Goal: Task Accomplishment & Management: Complete application form

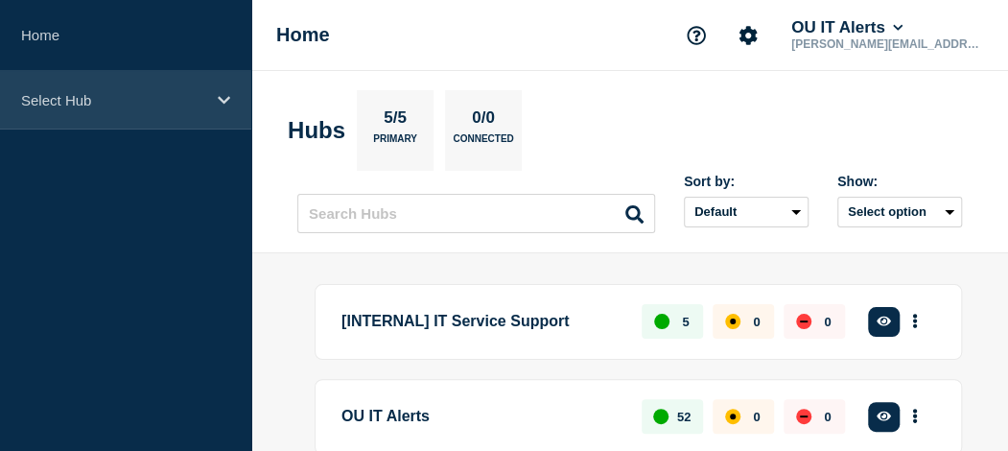
click at [145, 117] on div "Select Hub" at bounding box center [125, 100] width 251 height 58
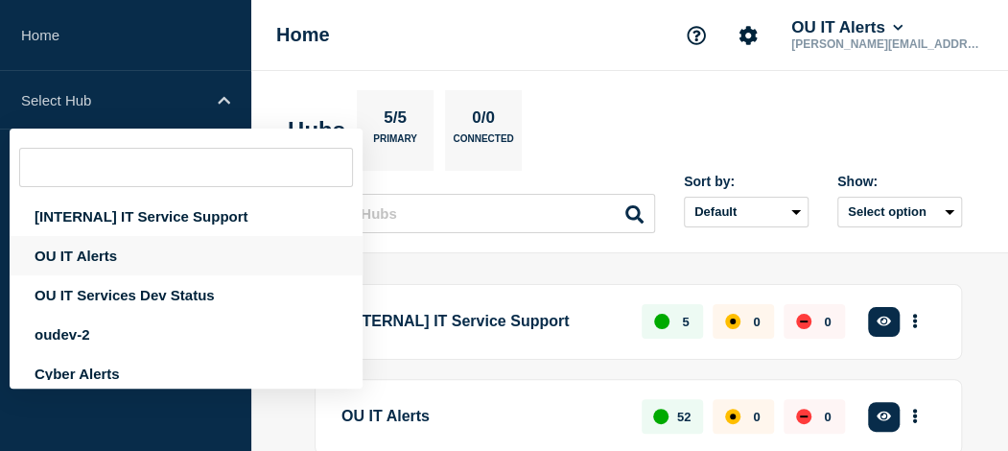
click at [123, 258] on div "OU IT Alerts" at bounding box center [186, 255] width 353 height 39
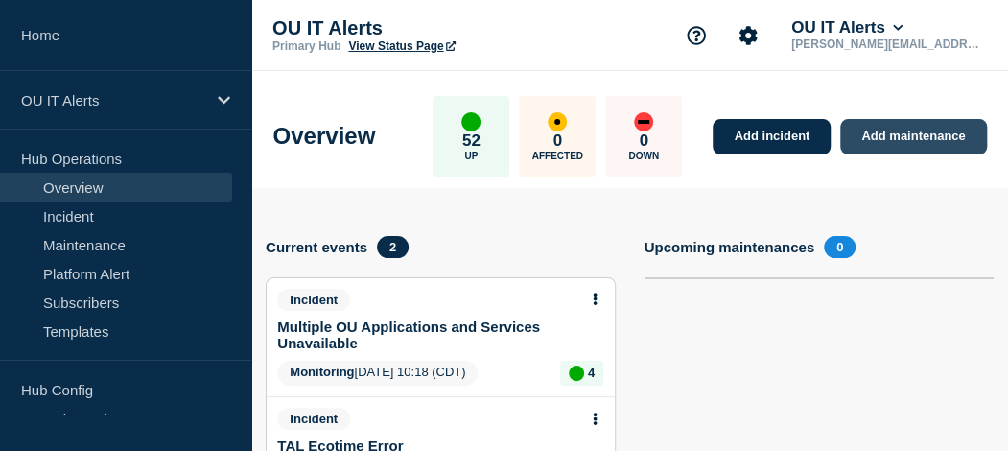
click at [741, 133] on link "Add maintenance" at bounding box center [913, 136] width 146 height 35
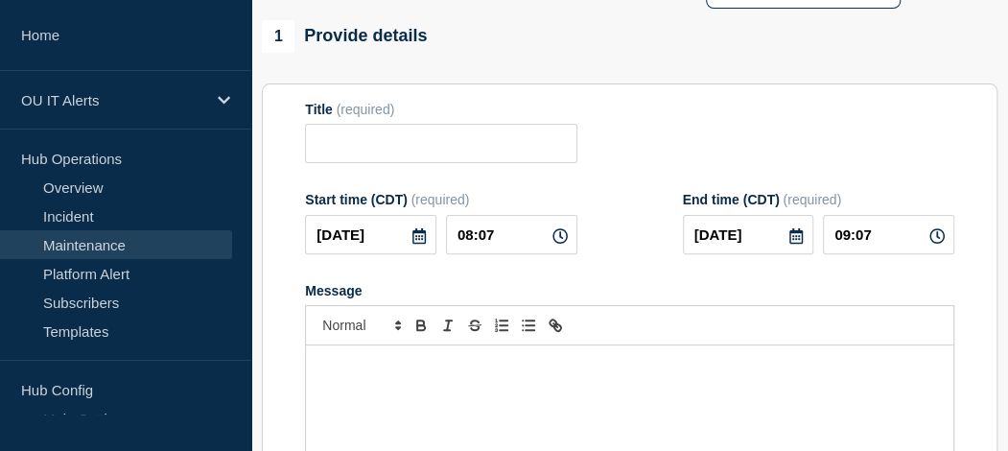
scroll to position [165, 0]
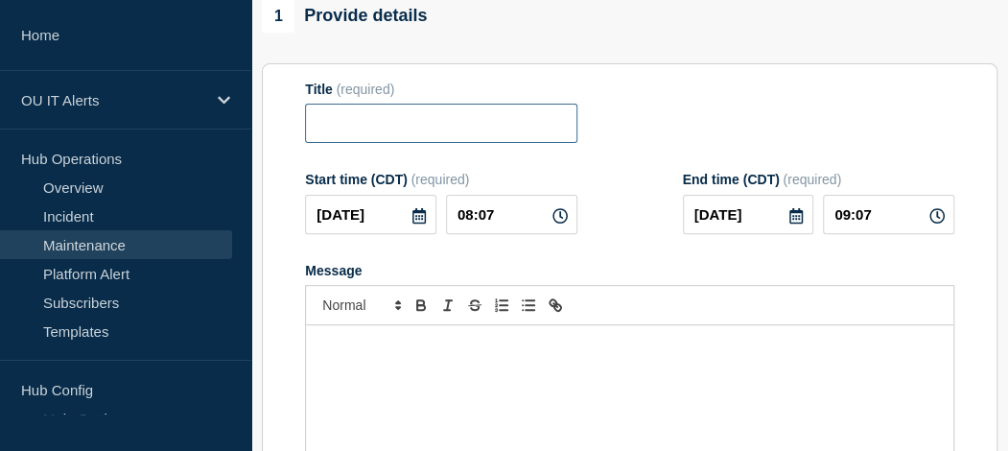
click at [326, 133] on input "Title" at bounding box center [440, 123] width 271 height 39
paste input "Scheduled Maintenance - OU IT Service Portal"
type input "Scheduled Maintenance - OU IT Service Portal"
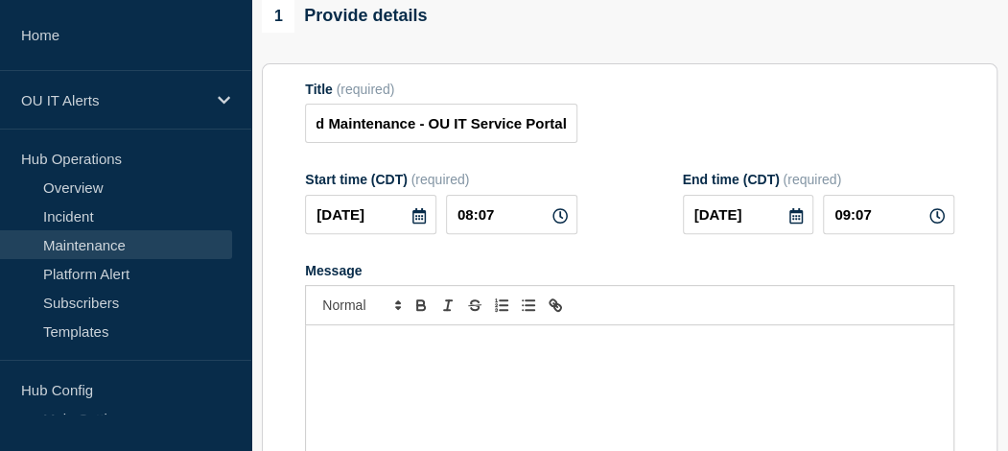
scroll to position [0, 0]
click at [407, 379] on div "Message" at bounding box center [629, 440] width 647 height 230
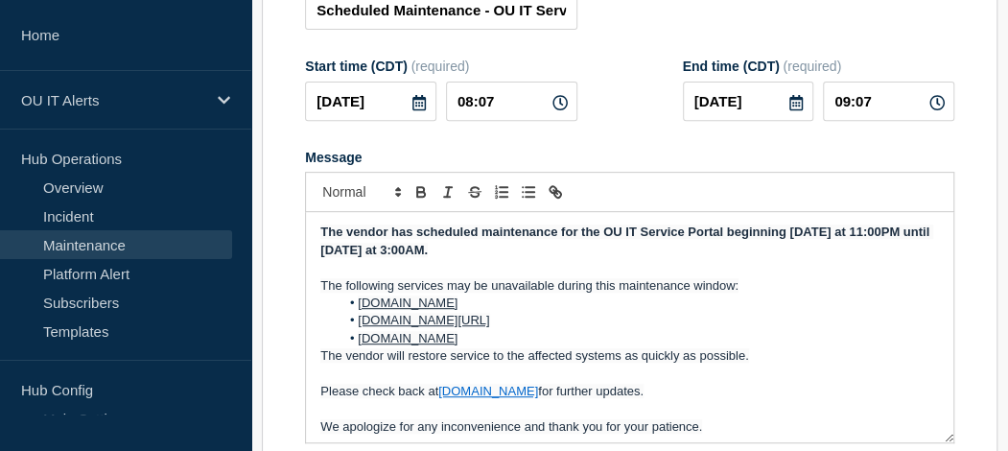
scroll to position [266, 0]
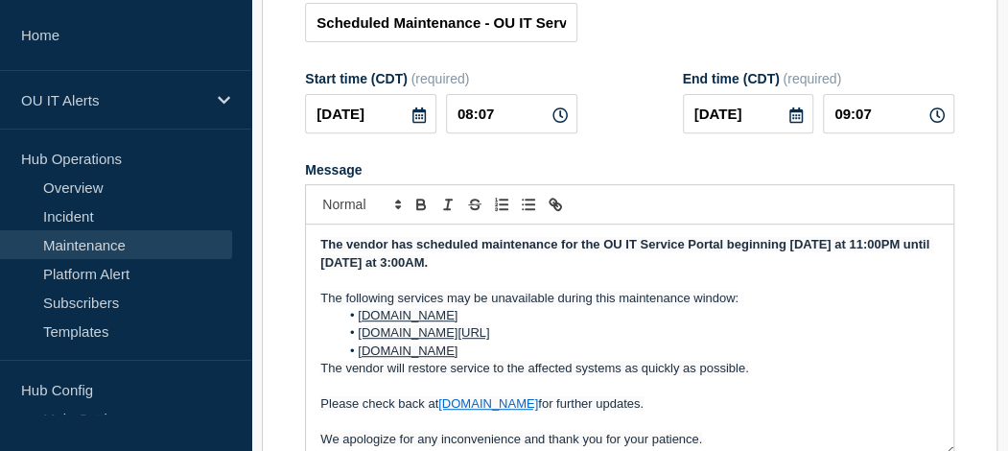
click at [421, 114] on icon at bounding box center [418, 114] width 13 height 15
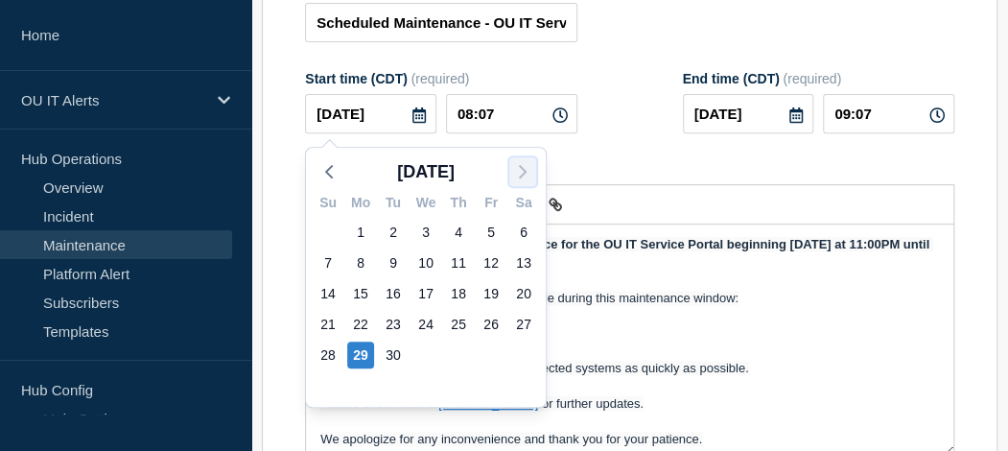
click at [520, 170] on icon "button" at bounding box center [522, 171] width 23 height 23
click at [492, 231] on div "3" at bounding box center [490, 232] width 27 height 27
type input "2025-10-03"
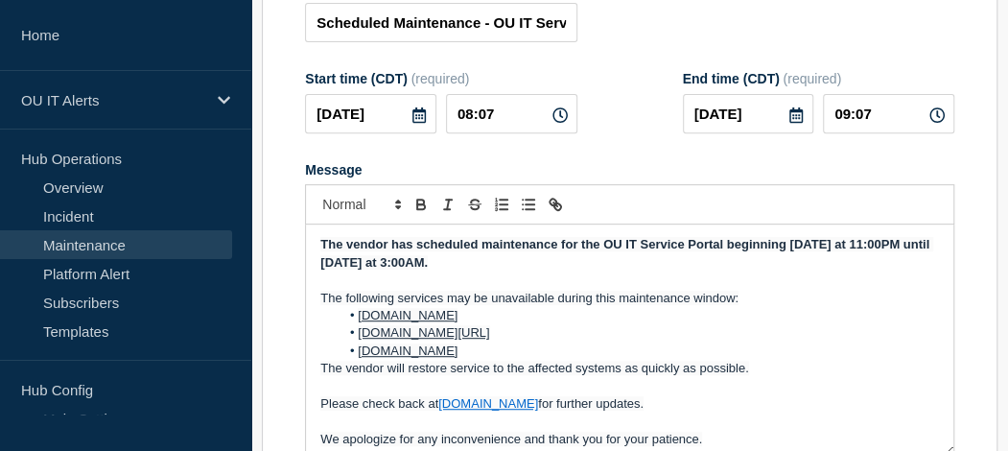
click at [741, 119] on icon at bounding box center [795, 114] width 15 height 15
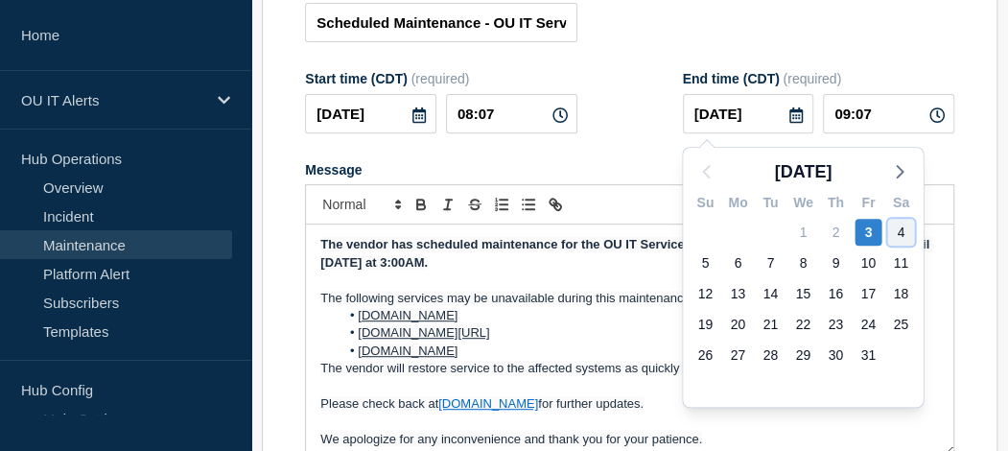
click at [741, 235] on div "4" at bounding box center [900, 232] width 27 height 27
type input "2025-10-04"
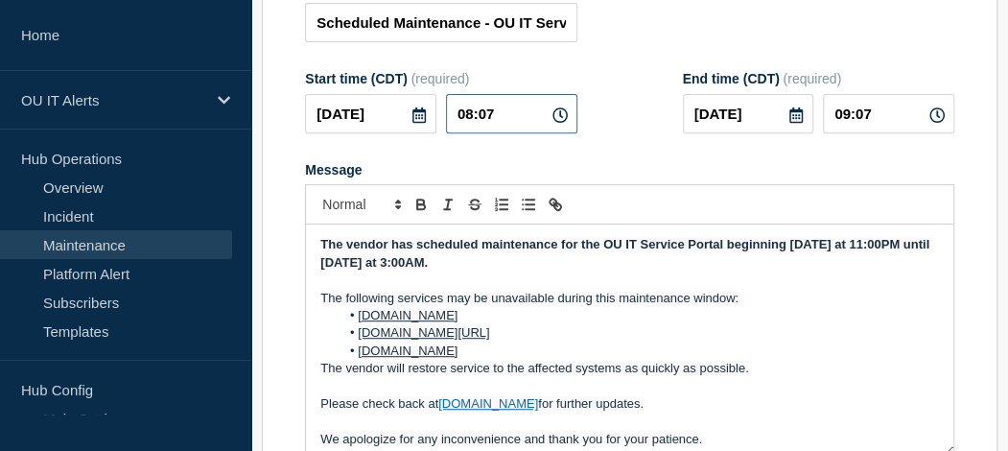
click at [548, 110] on input "08:07" at bounding box center [511, 113] width 131 height 39
click at [561, 117] on icon at bounding box center [559, 114] width 15 height 15
click at [473, 114] on input "08:07" at bounding box center [511, 113] width 131 height 39
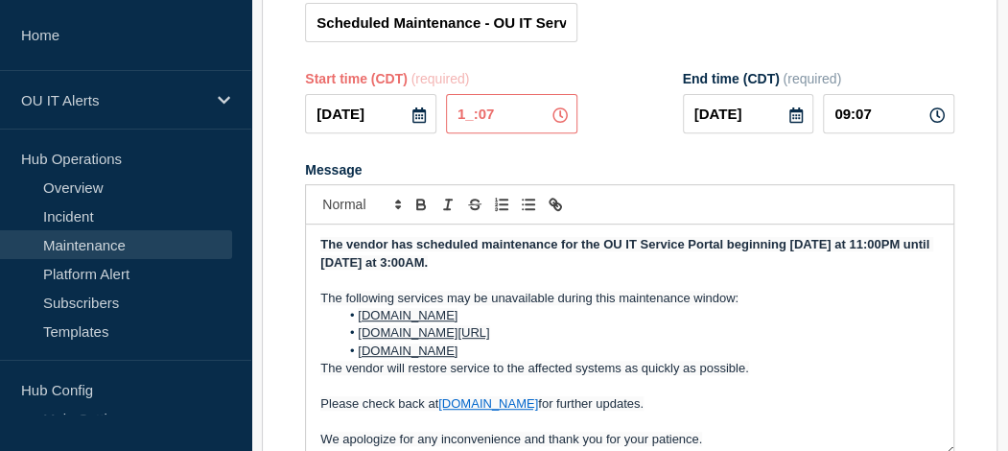
type input "11:07"
type input "12:07"
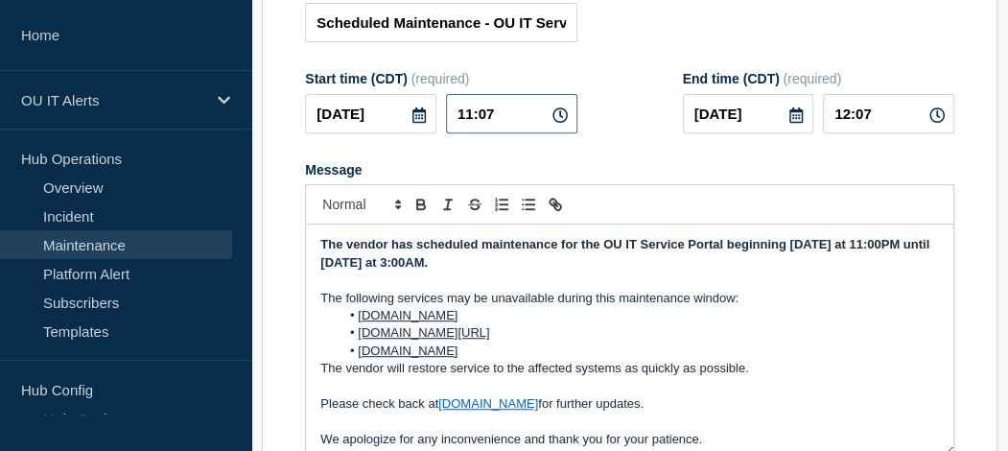
type input "11:00"
click at [559, 123] on icon at bounding box center [559, 114] width 15 height 15
click at [741, 120] on input "12:00" at bounding box center [888, 113] width 131 height 39
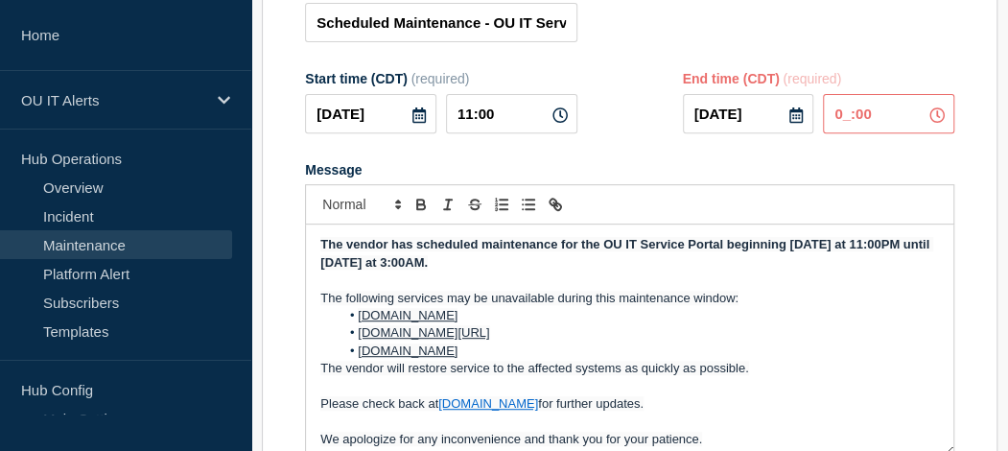
type input "03:00"
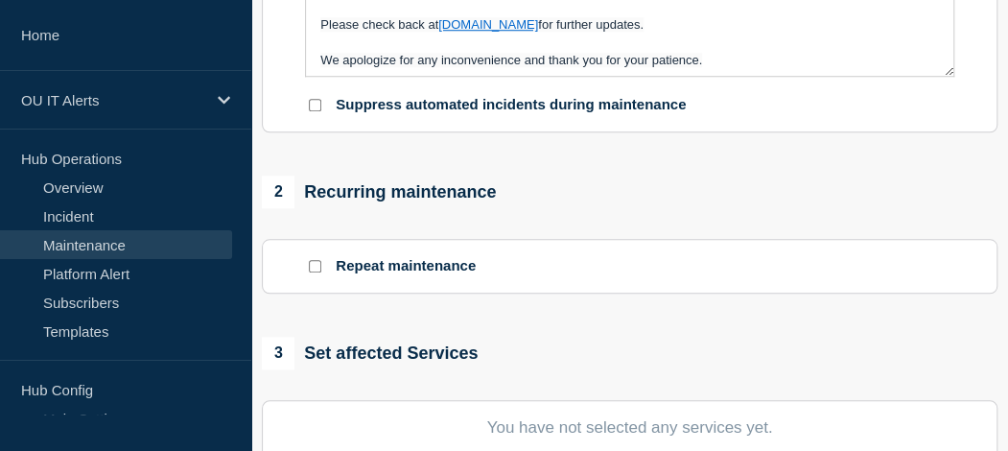
scroll to position [655, 0]
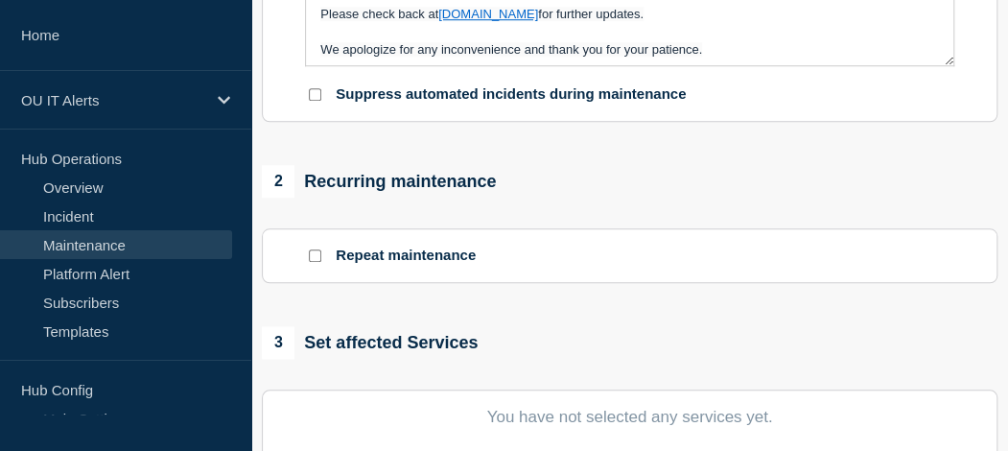
click at [306, 100] on div at bounding box center [314, 94] width 19 height 18
click at [318, 98] on input "Suppress automated incidents during maintenance" at bounding box center [315, 94] width 12 height 12
checkbox input "true"
click at [316, 254] on input "Repeat maintenance" at bounding box center [315, 255] width 12 height 12
checkbox input "true"
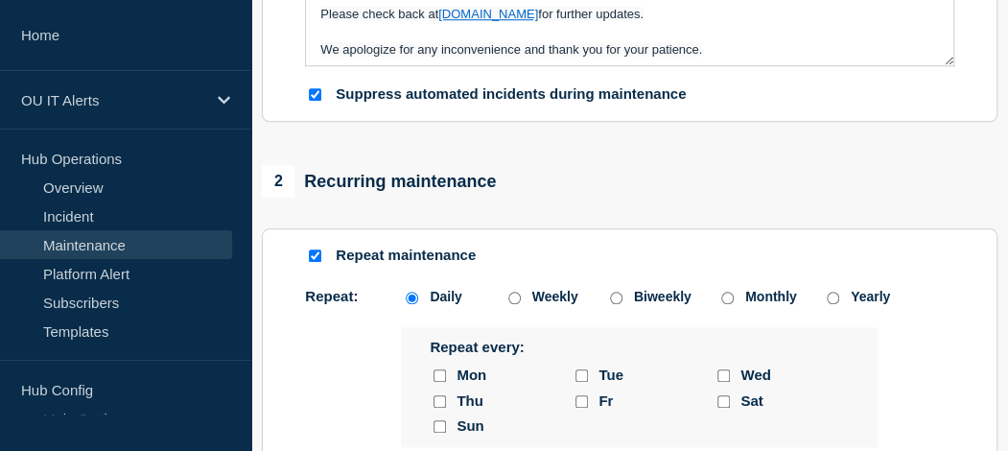
click at [521, 295] on div "Weekly" at bounding box center [541, 296] width 77 height 15
click at [514, 310] on div "Repeat: Daily Weekly Biweekly Monthly Yearly Daily Weekly Biweekly Monthly Year…" at bounding box center [629, 387] width 649 height 198
click at [512, 300] on input "Weekly" at bounding box center [514, 297] width 12 height 12
radio input "true"
radio input "false"
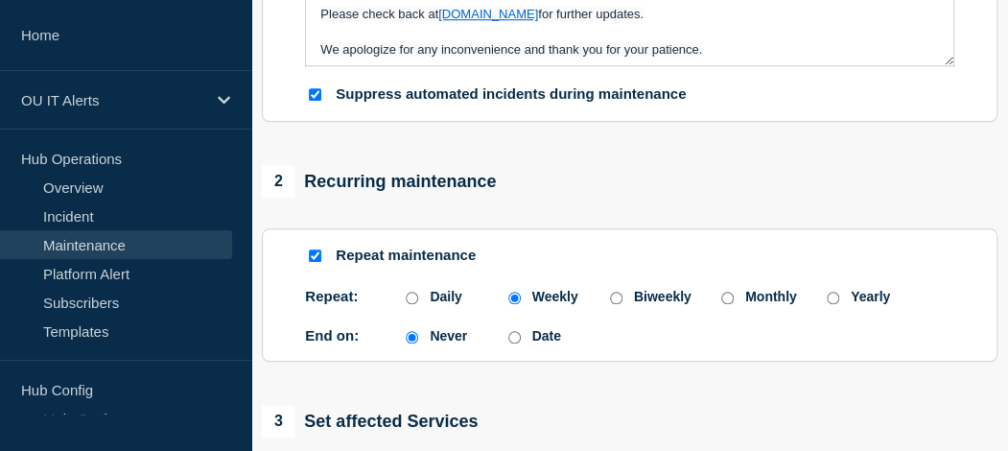
click at [512, 340] on input "Date" at bounding box center [514, 337] width 12 height 12
radio input "true"
radio input "false"
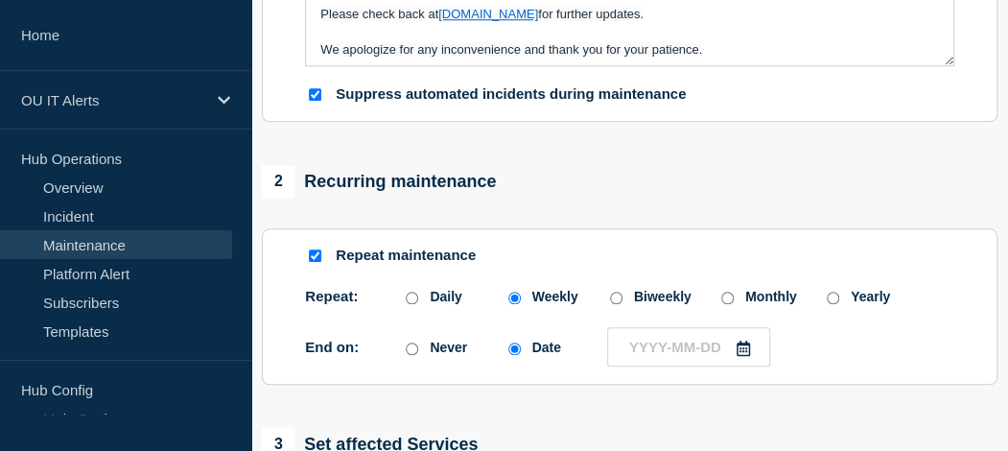
click at [741, 356] on icon at bounding box center [742, 347] width 13 height 15
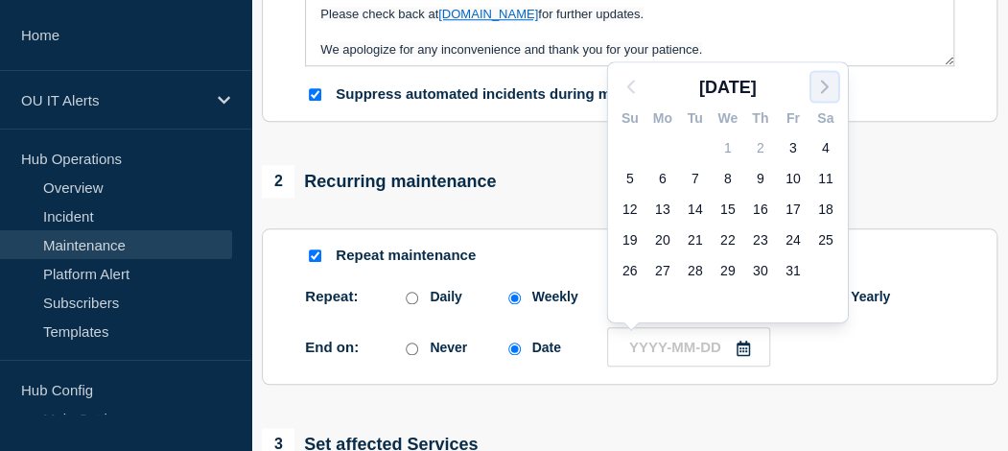
click at [741, 92] on icon "button" at bounding box center [824, 86] width 23 height 23
click at [631, 175] on div "2" at bounding box center [629, 177] width 27 height 27
type input "2025-11-02"
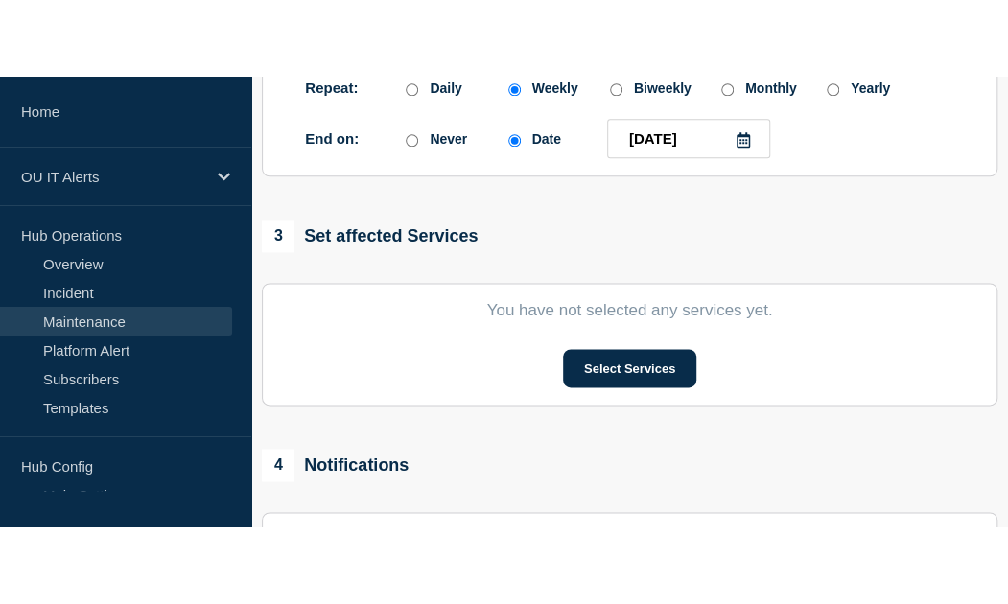
scroll to position [942, 0]
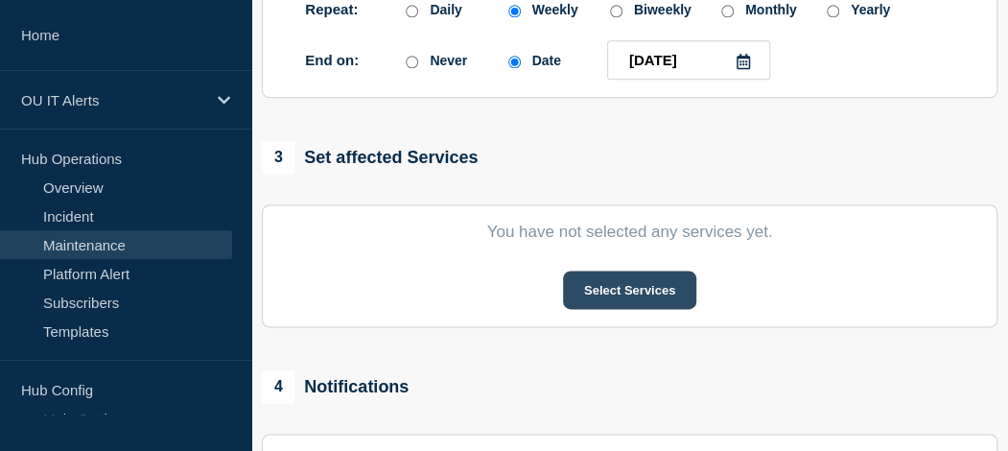
click at [646, 283] on button "Select Services" at bounding box center [629, 289] width 133 height 38
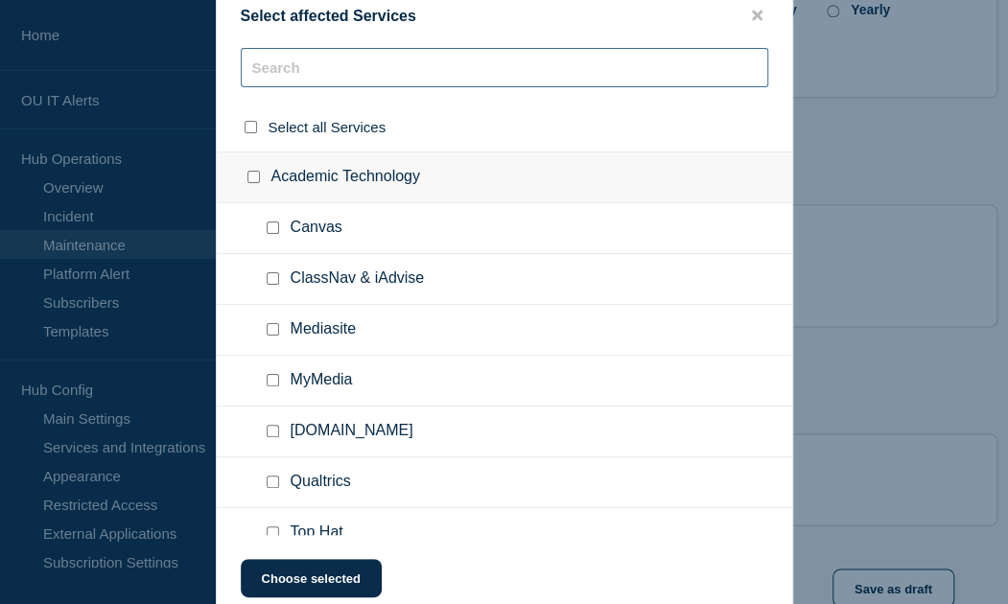
click at [556, 63] on input "text" at bounding box center [504, 67] width 527 height 39
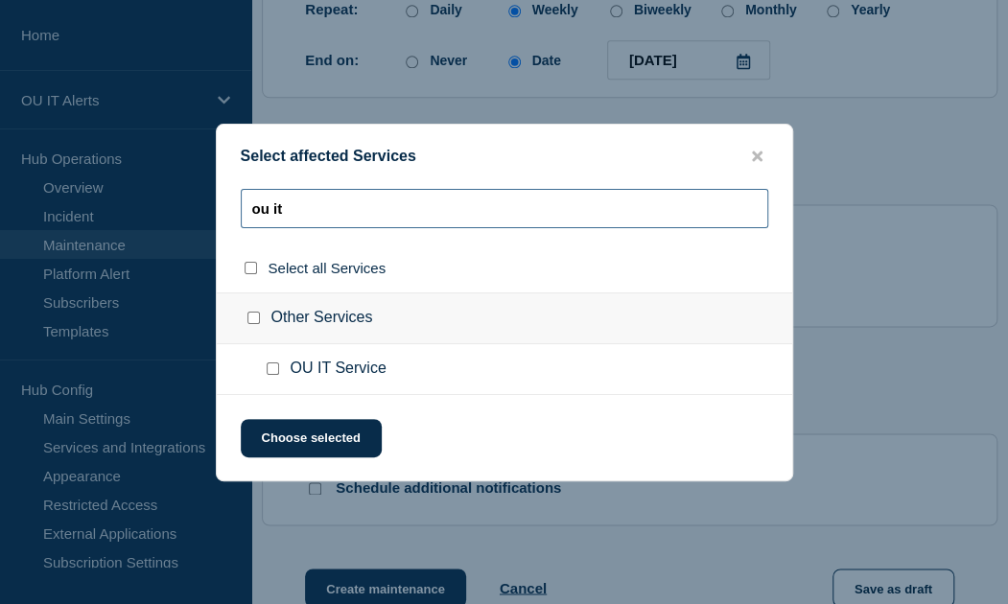
type input "ou it"
click at [268, 371] on input "OU IT Service checkbox" at bounding box center [273, 368] width 12 height 12
checkbox input "true"
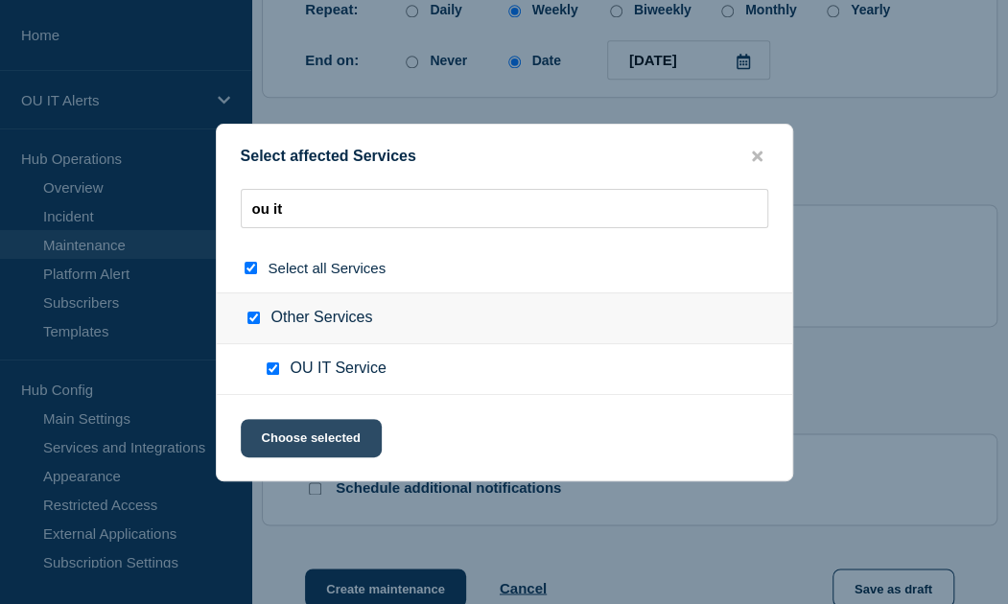
click at [288, 436] on button "Choose selected" at bounding box center [311, 438] width 141 height 38
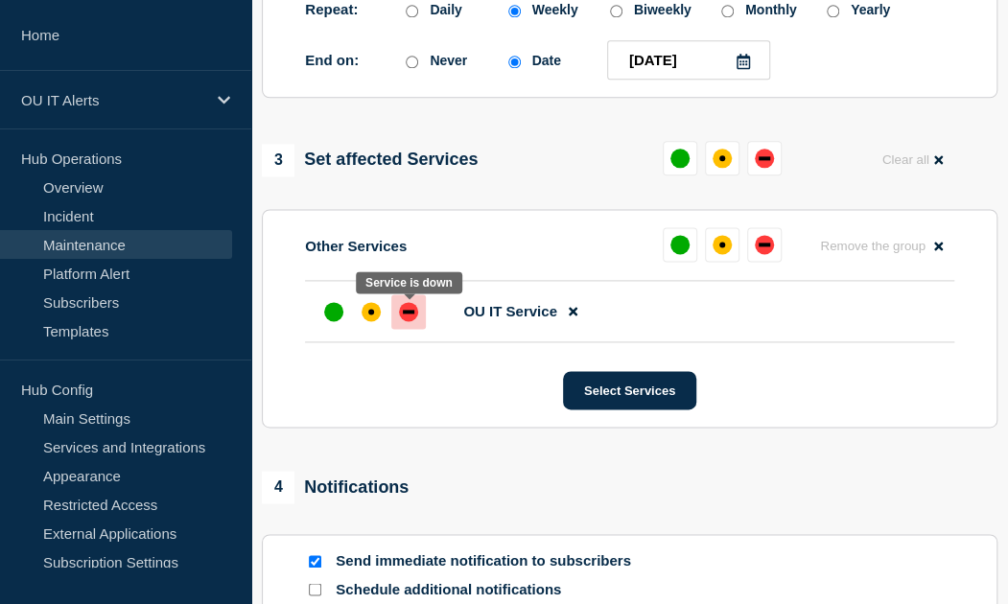
click at [398, 323] on div at bounding box center [408, 311] width 35 height 35
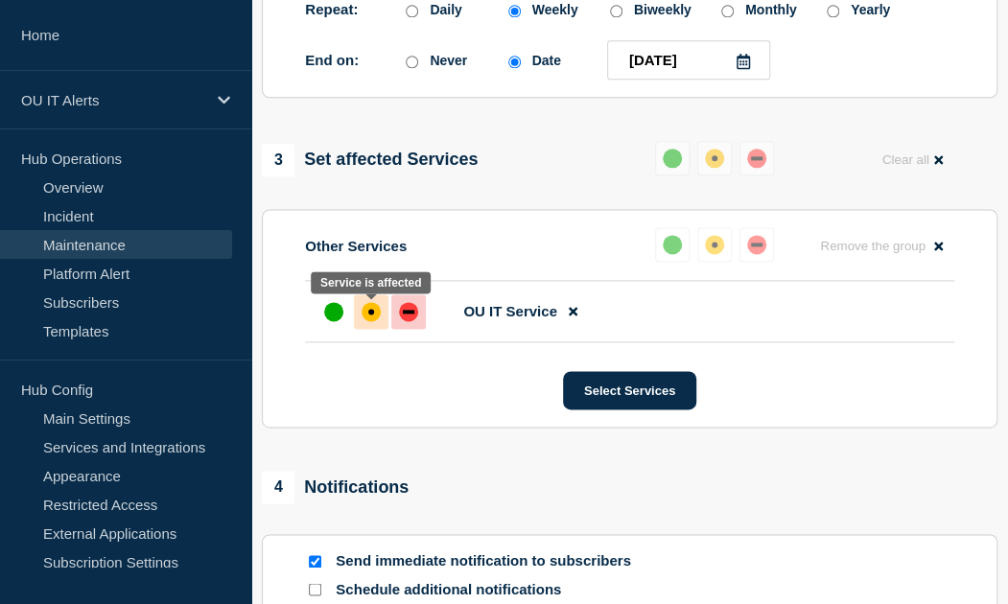
click at [374, 310] on div "affected" at bounding box center [370, 311] width 19 height 19
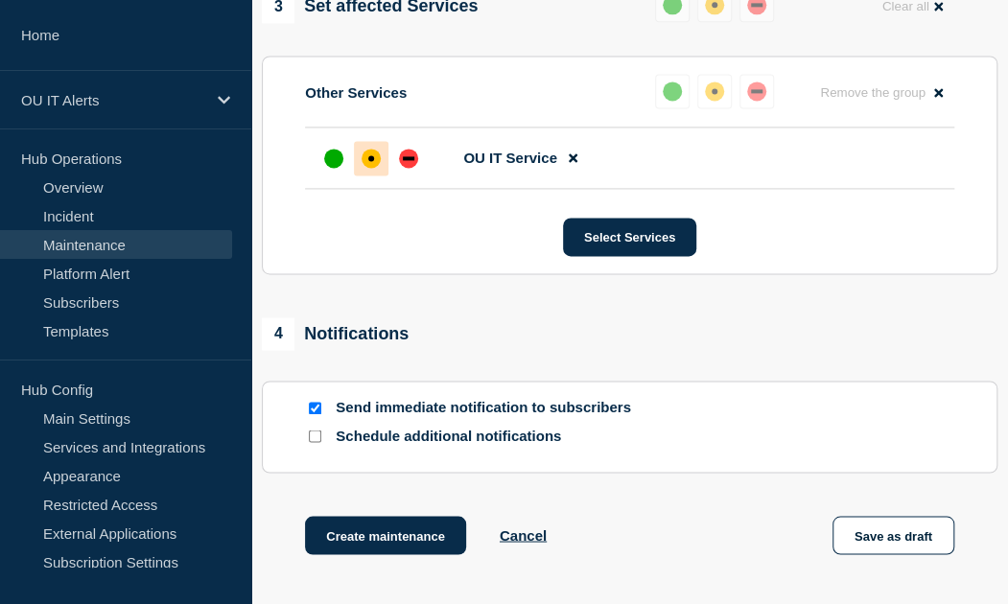
scroll to position [1097, 0]
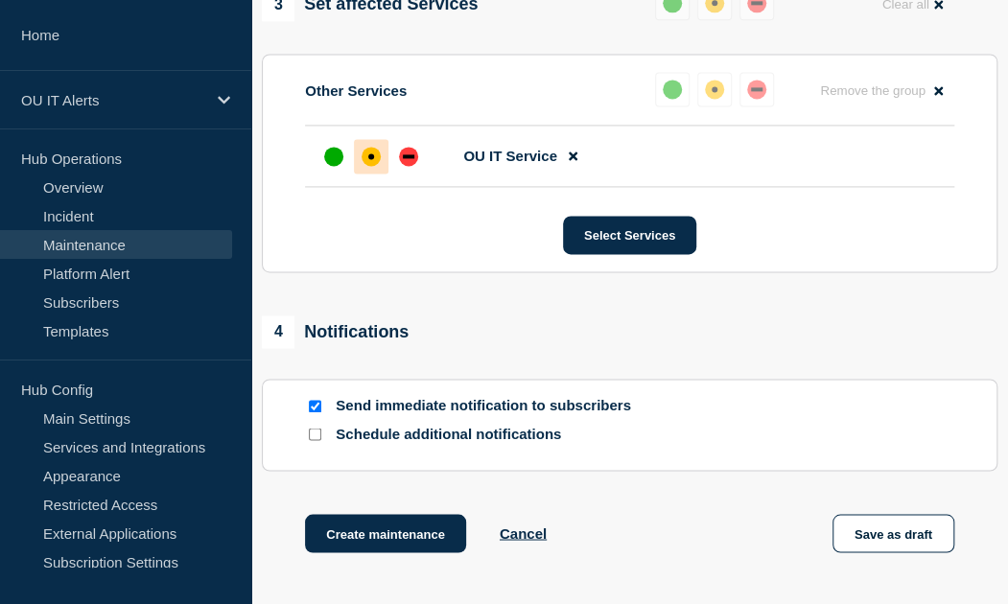
click at [312, 407] on input "Send immediate notification to subscribers" at bounding box center [315, 406] width 12 height 12
checkbox input "false"
click at [741, 450] on button "Save as draft" at bounding box center [893, 533] width 122 height 38
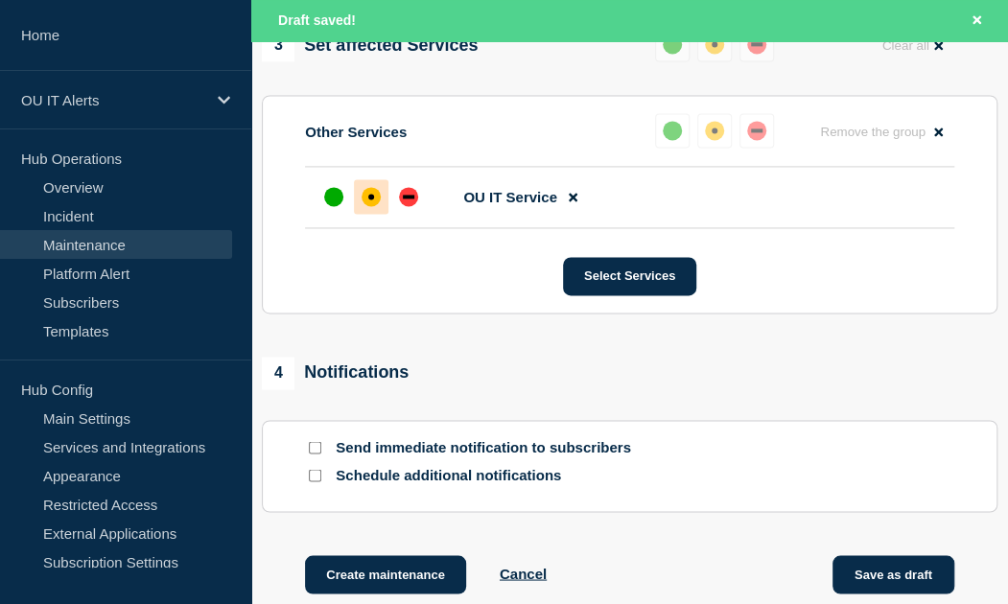
scroll to position [1137, 0]
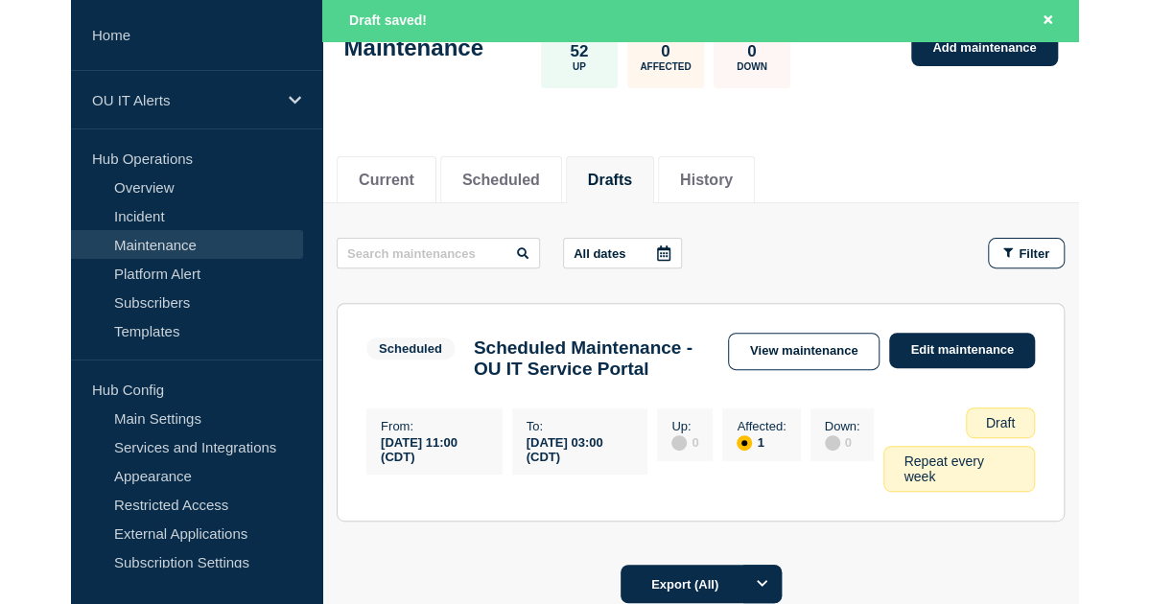
scroll to position [127, 0]
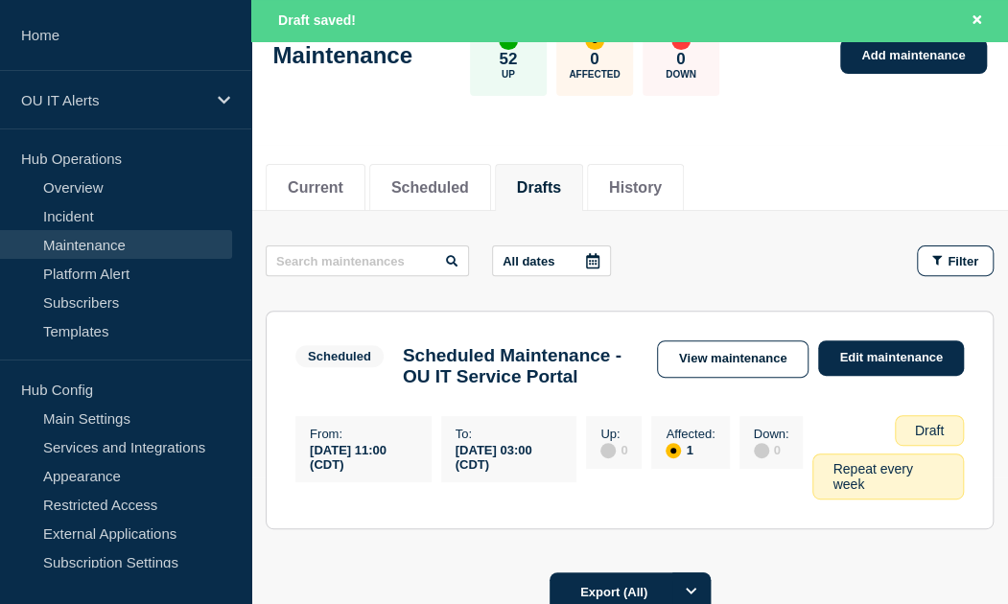
click at [476, 127] on header "Maintenance 52 Up 0 Affected 0 Down Add maintenance" at bounding box center [629, 66] width 756 height 160
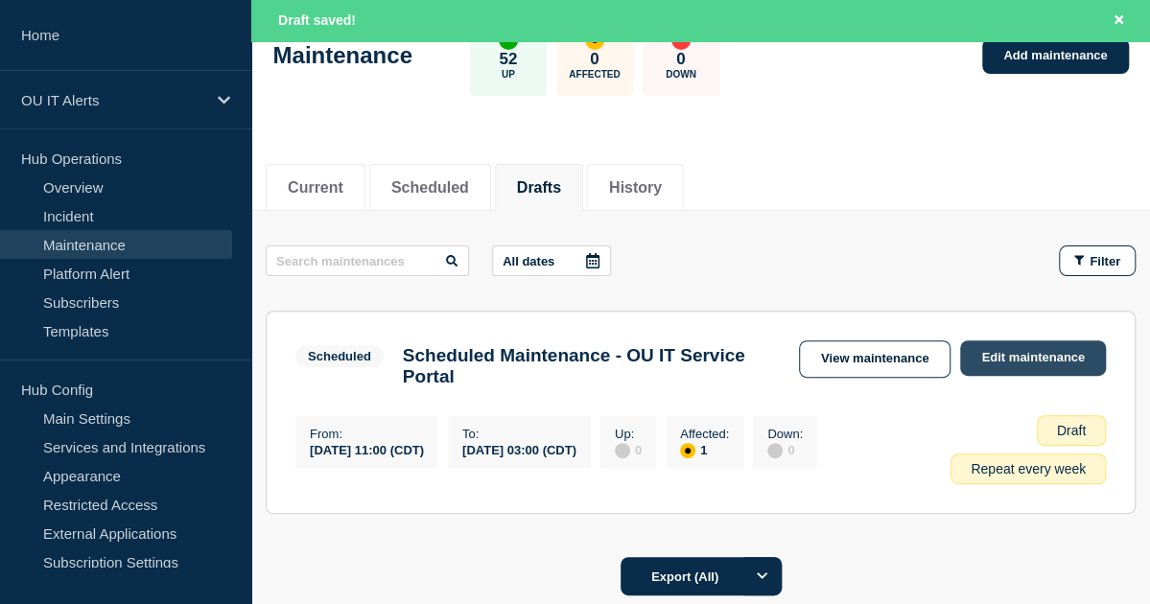
click at [741, 360] on link "Edit maintenance" at bounding box center [1033, 357] width 146 height 35
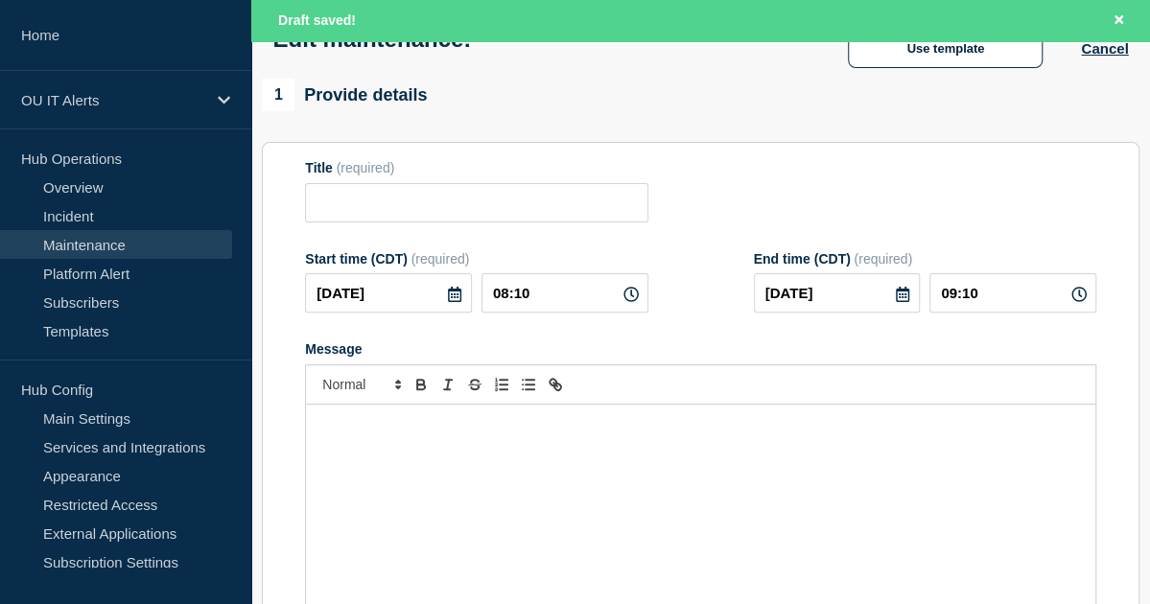
type input "Scheduled Maintenance - OU IT Service Portal"
type input "2025-10-03"
type input "11:00"
type input "2025-10-04"
type input "03:00"
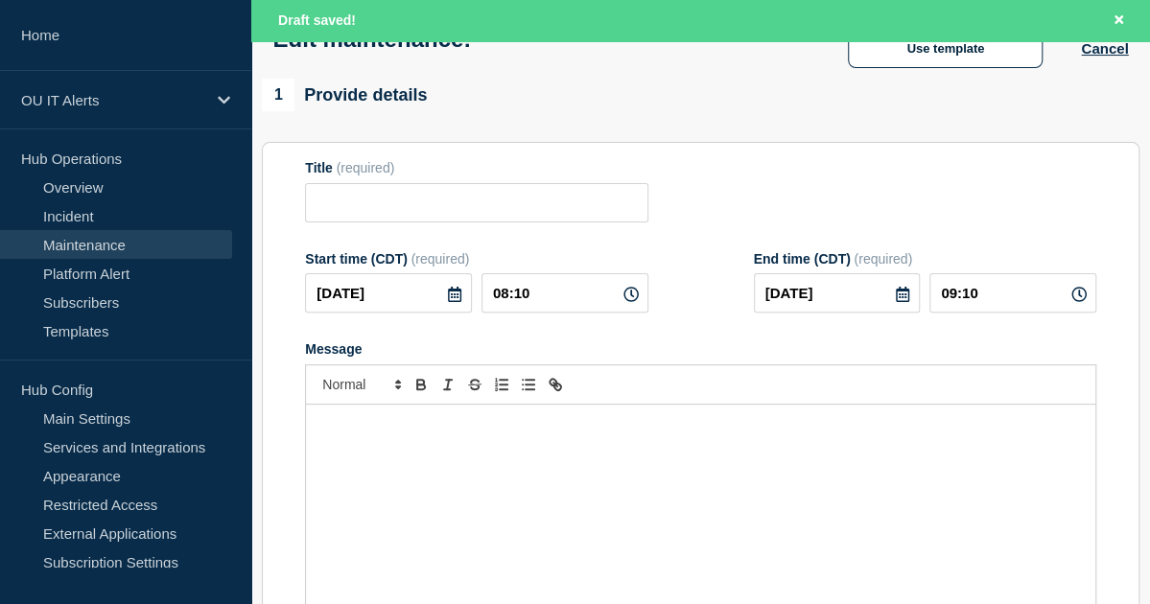
checkbox input "true"
checkbox input "false"
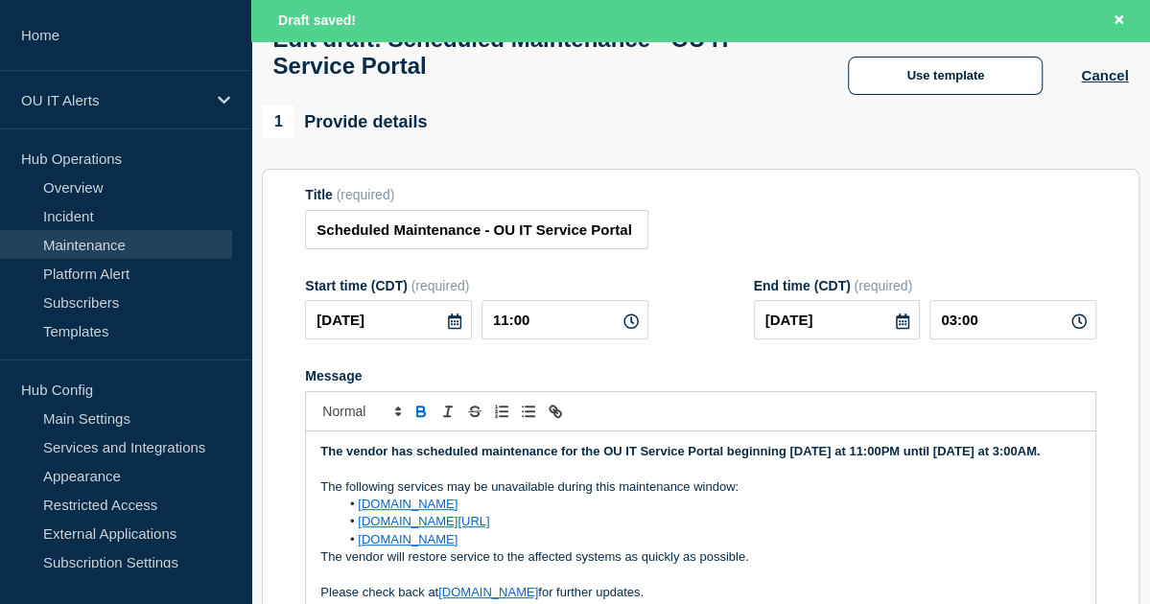
click at [633, 329] on icon at bounding box center [630, 321] width 15 height 15
click at [741, 83] on button "Cancel" at bounding box center [1104, 75] width 47 height 16
